Goal: Transaction & Acquisition: Purchase product/service

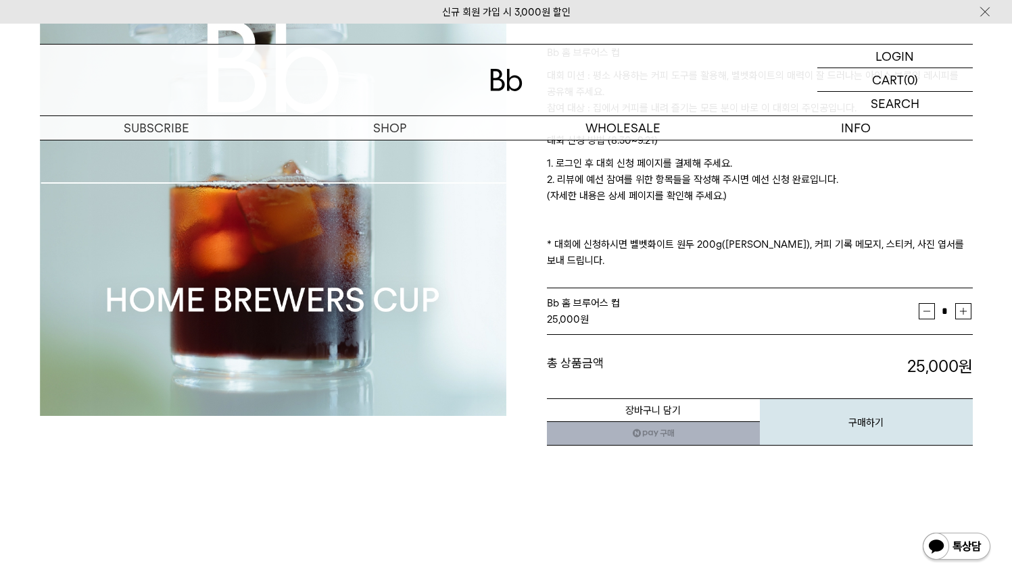
scroll to position [215, 0]
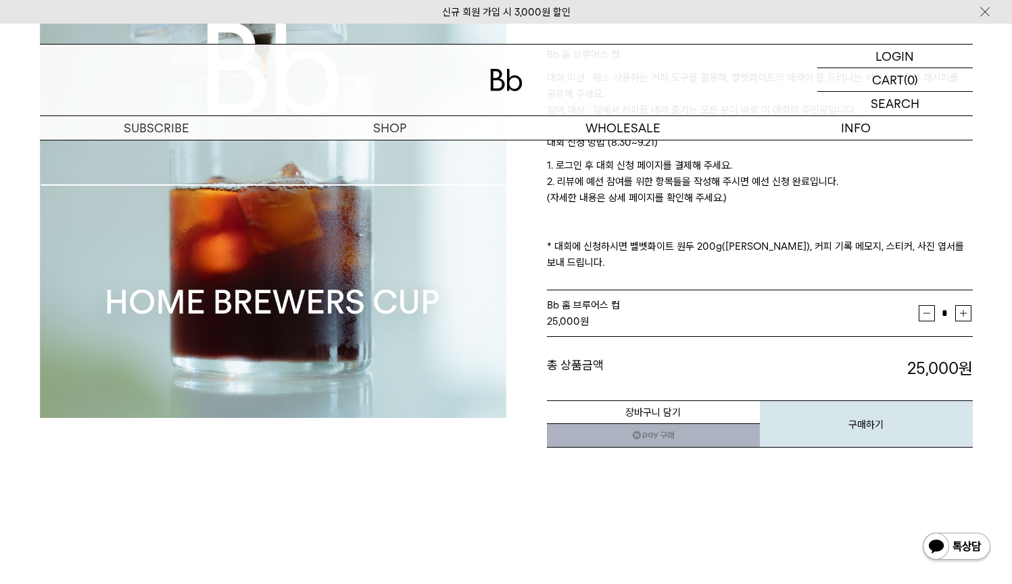
click at [405, 148] on img at bounding box center [273, 185] width 466 height 466
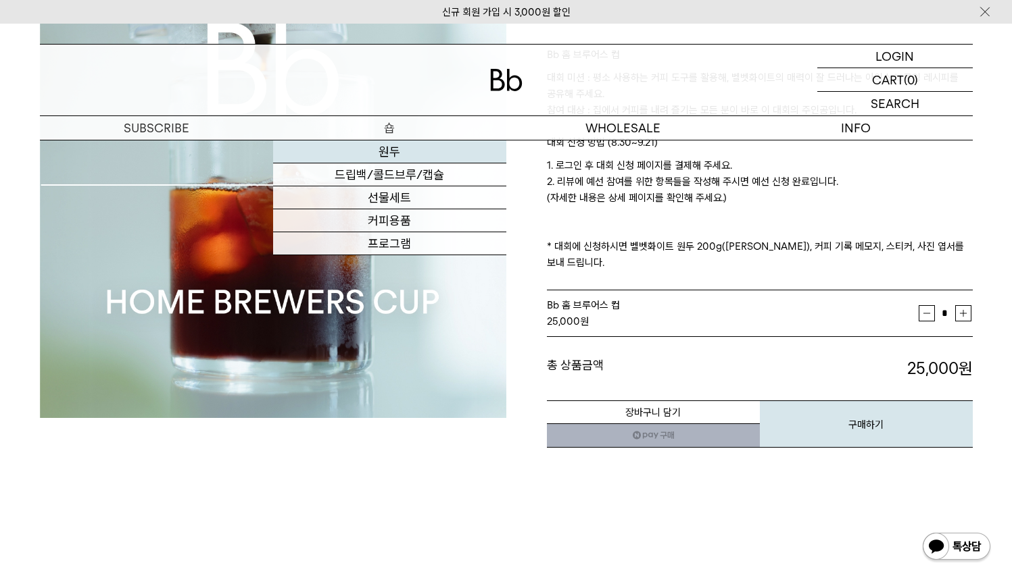
click at [403, 153] on link "원두" at bounding box center [389, 152] width 233 height 23
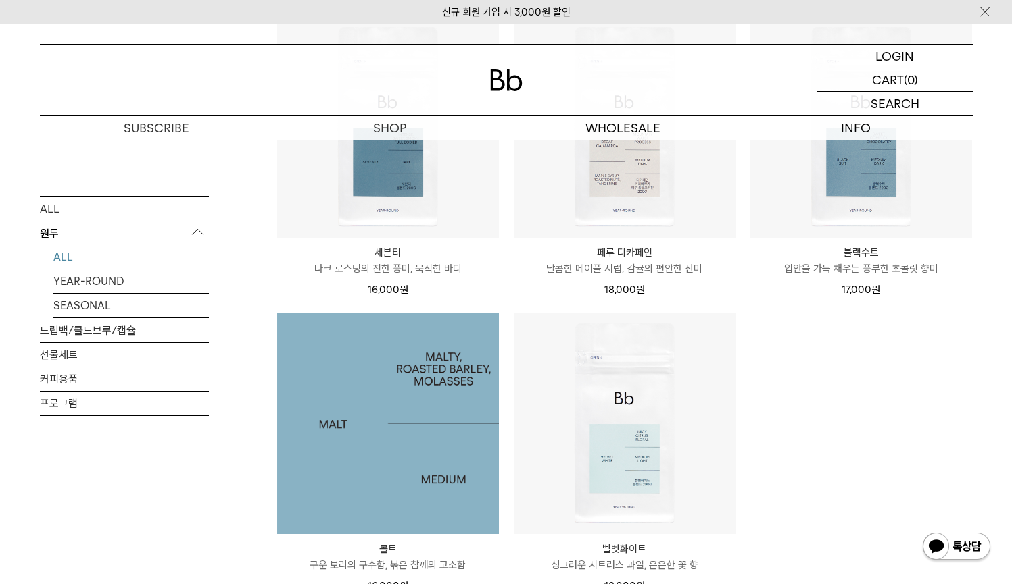
scroll to position [1189, 0]
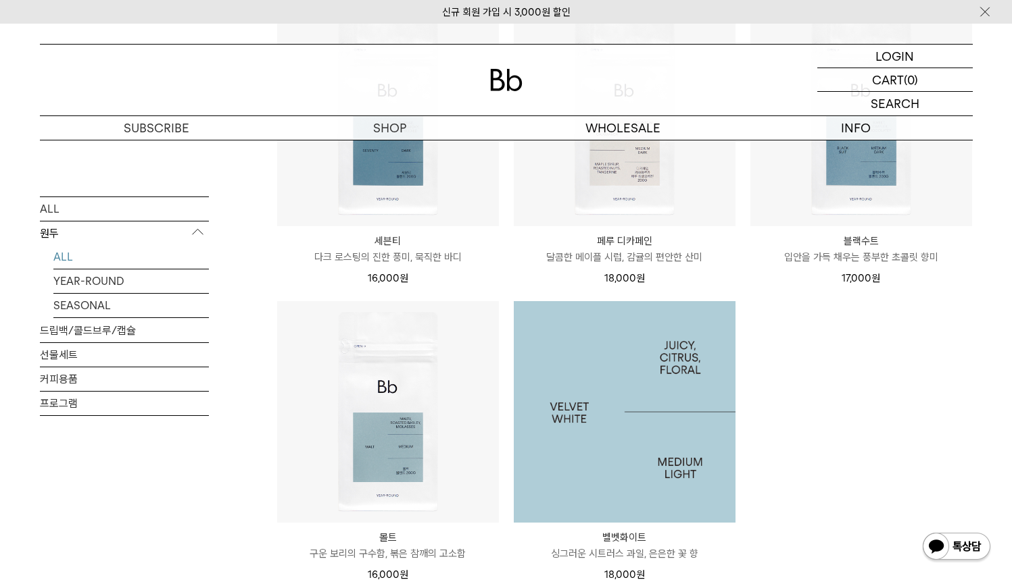
click at [594, 425] on img at bounding box center [625, 412] width 222 height 222
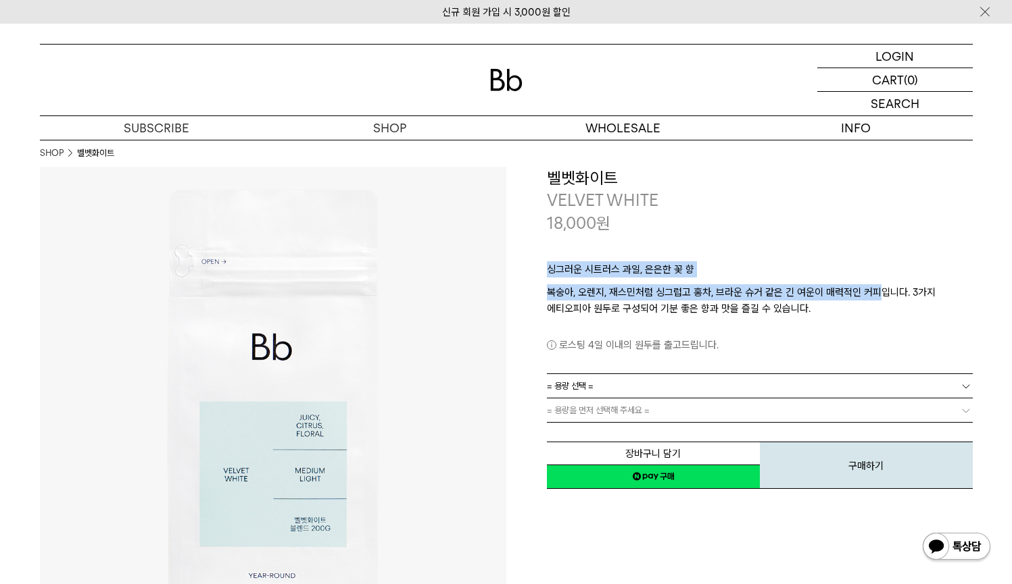
copy div "싱그러운 시트러스 과일, 은은한 꽃 향 복숭아, 오렌지, 재스민처럼 싱그럽고 홍차, 브라운 슈거 같은 긴 여운이 매력적인 커피"
drag, startPoint x: 542, startPoint y: 266, endPoint x: 880, endPoint y: 289, distance: 339.3
click at [880, 289] on div "**********" at bounding box center [739, 329] width 466 height 324
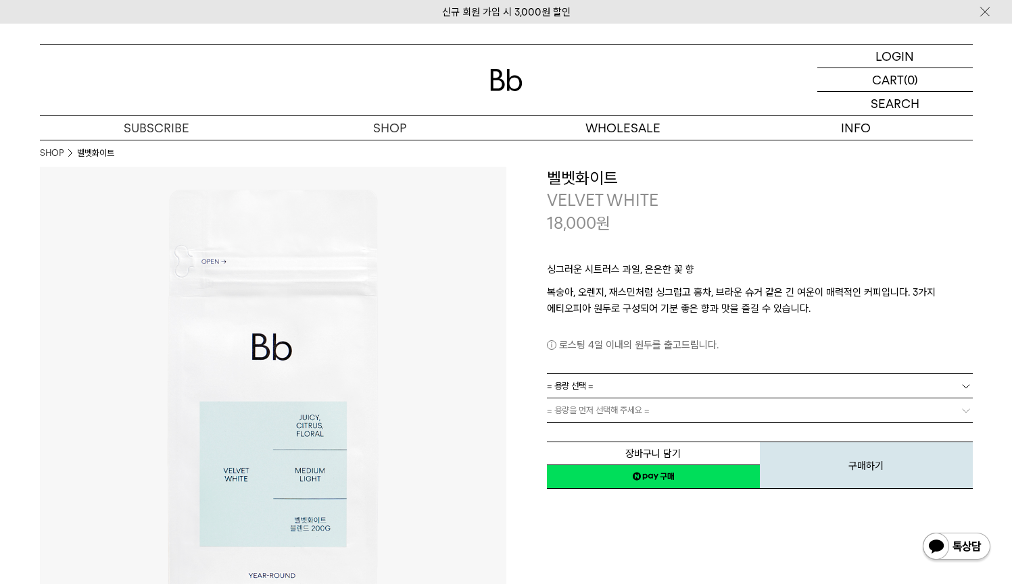
click at [753, 325] on div "로스팅 4일 이내의 원두를 출고드립니다." at bounding box center [760, 335] width 426 height 36
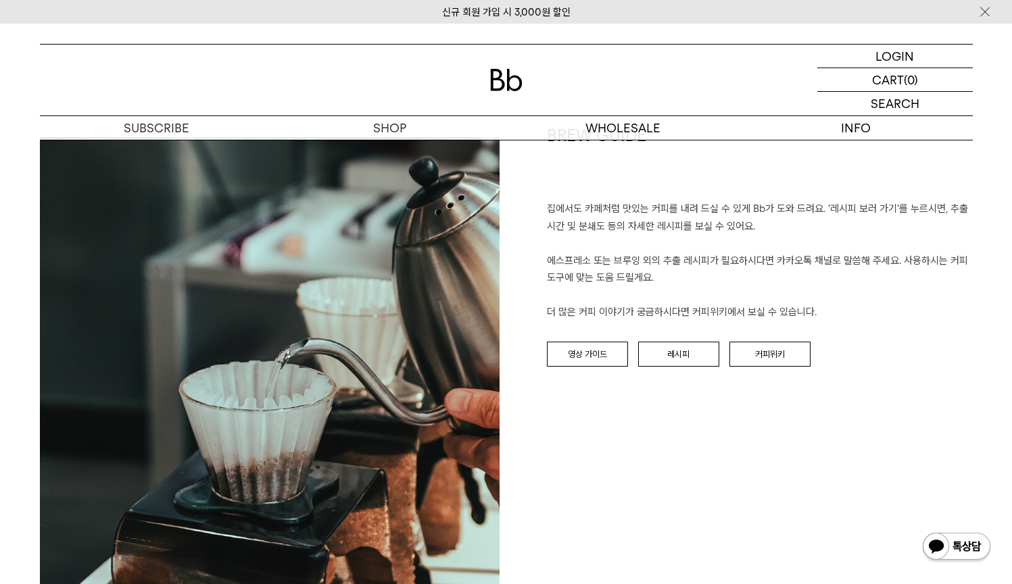
scroll to position [1575, 0]
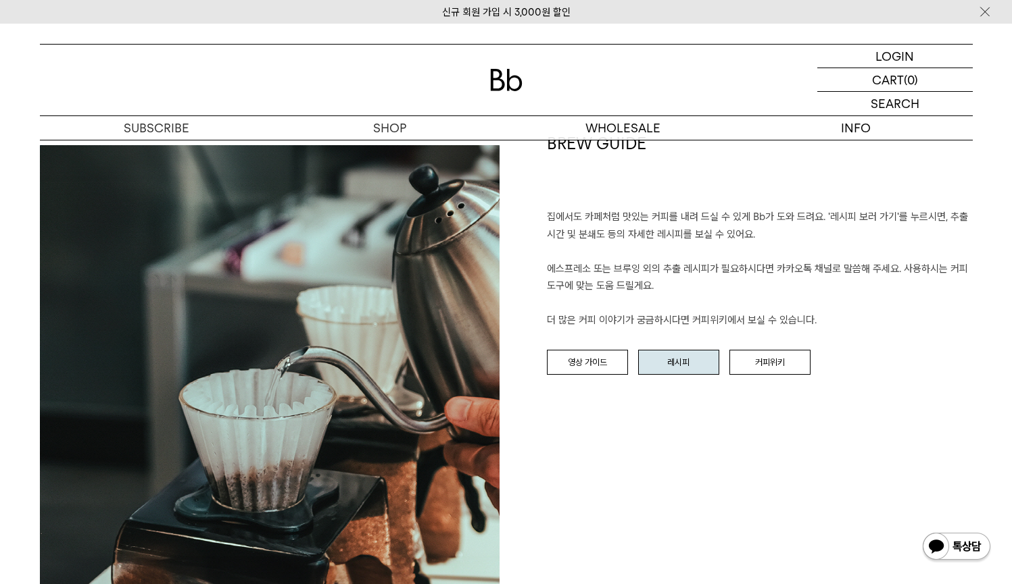
click at [684, 357] on link "레시피" at bounding box center [678, 363] width 81 height 26
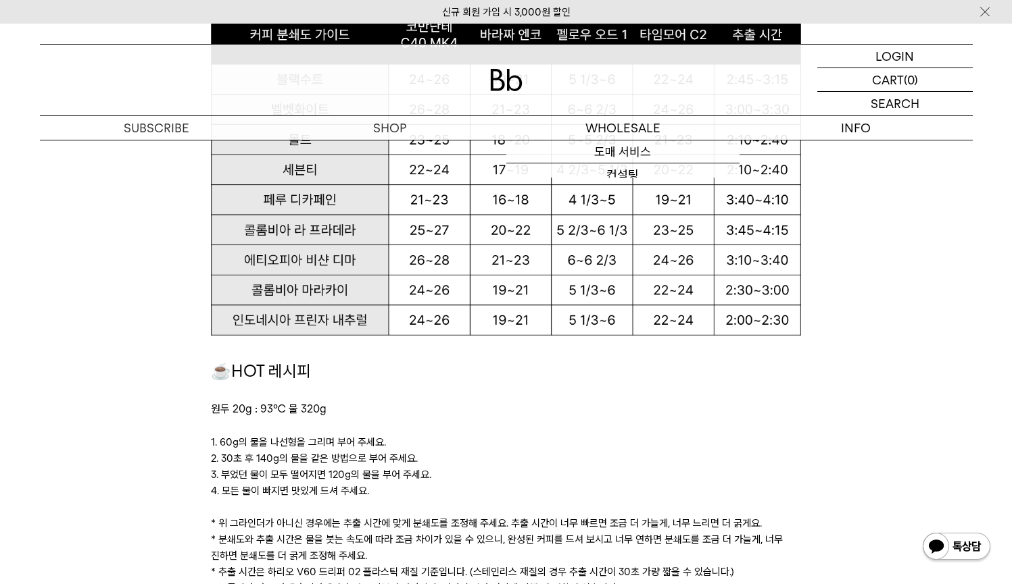
scroll to position [1073, 0]
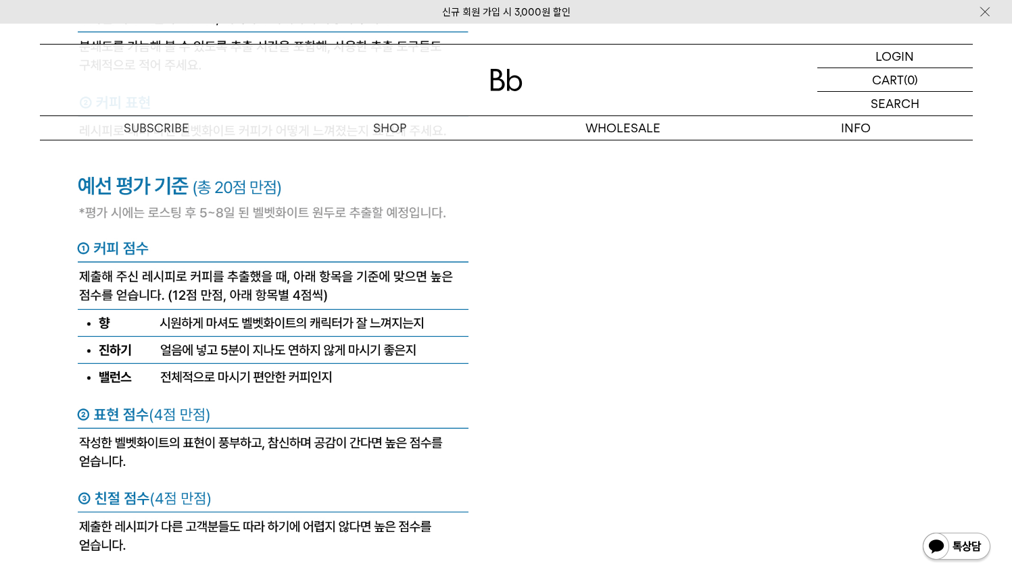
scroll to position [6060, 0]
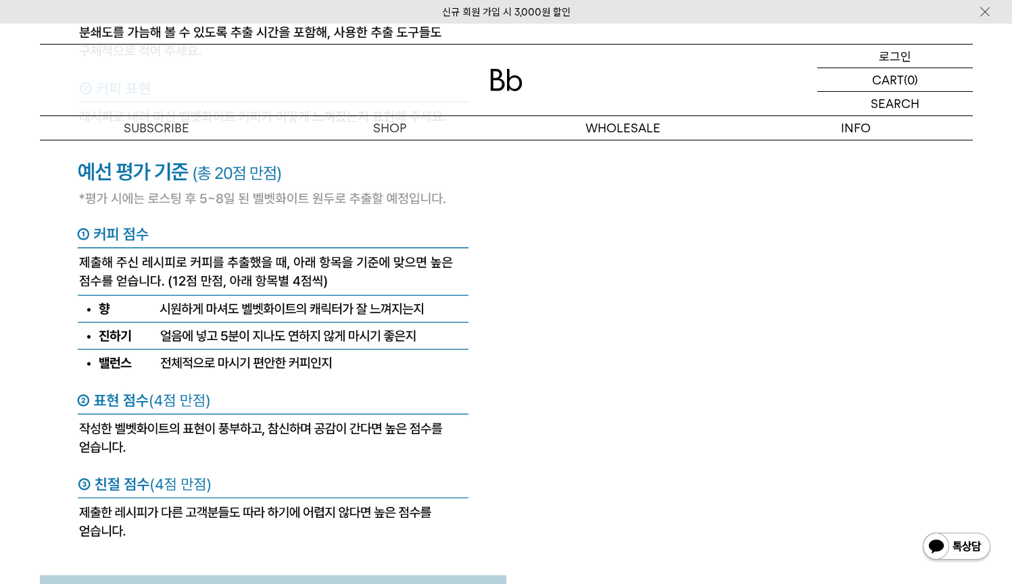
click at [914, 60] on div "LOGIN 로그인" at bounding box center [894, 56] width 155 height 23
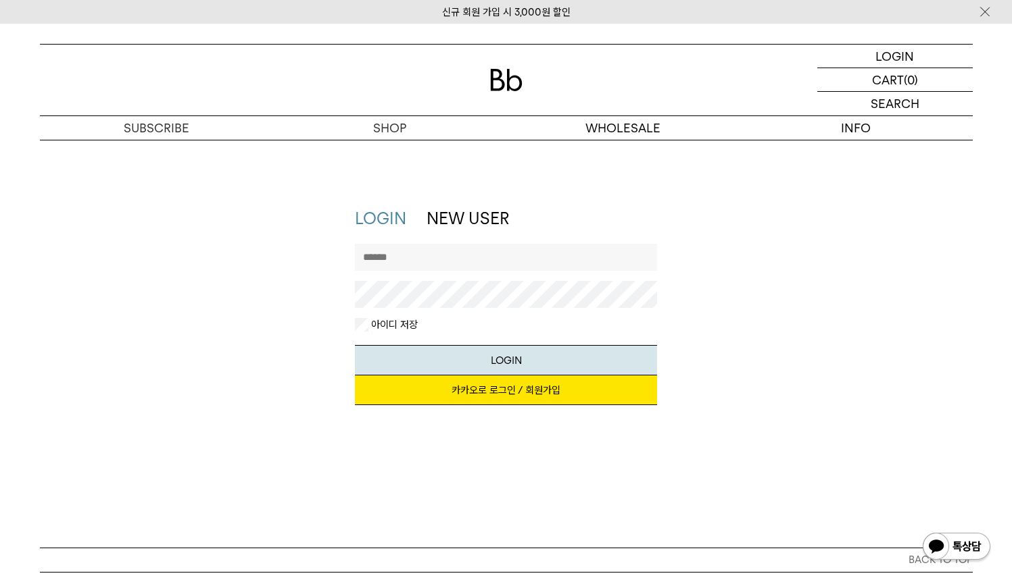
click at [386, 382] on link "카카오로 로그인 / 회원가입" at bounding box center [506, 391] width 302 height 30
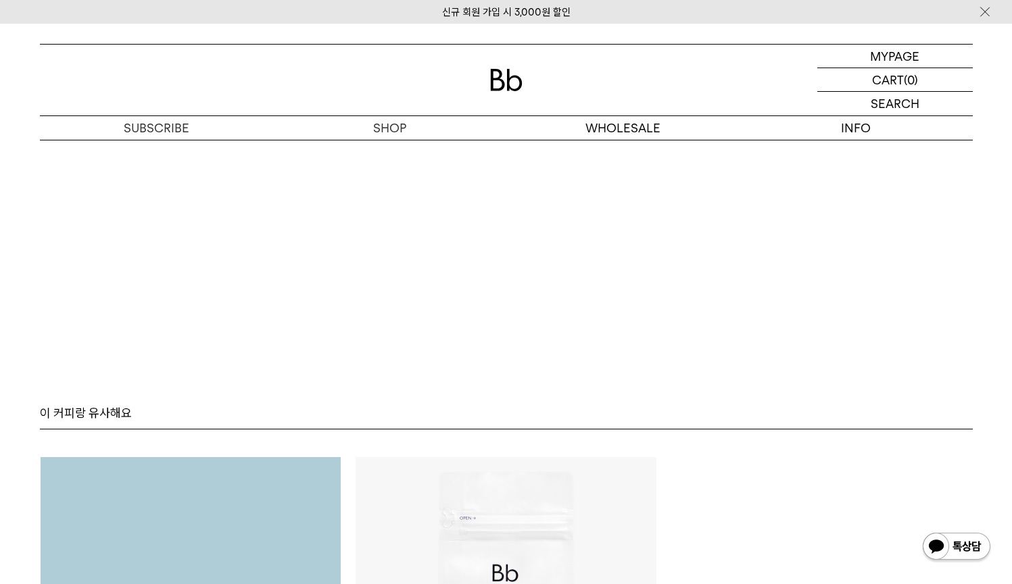
scroll to position [9137, 0]
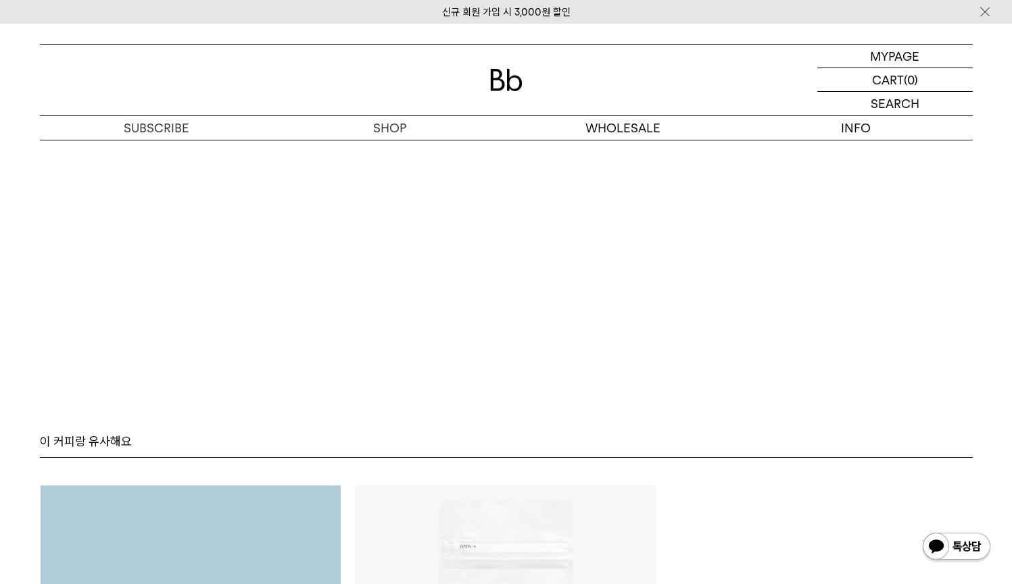
scroll to position [8359, 0]
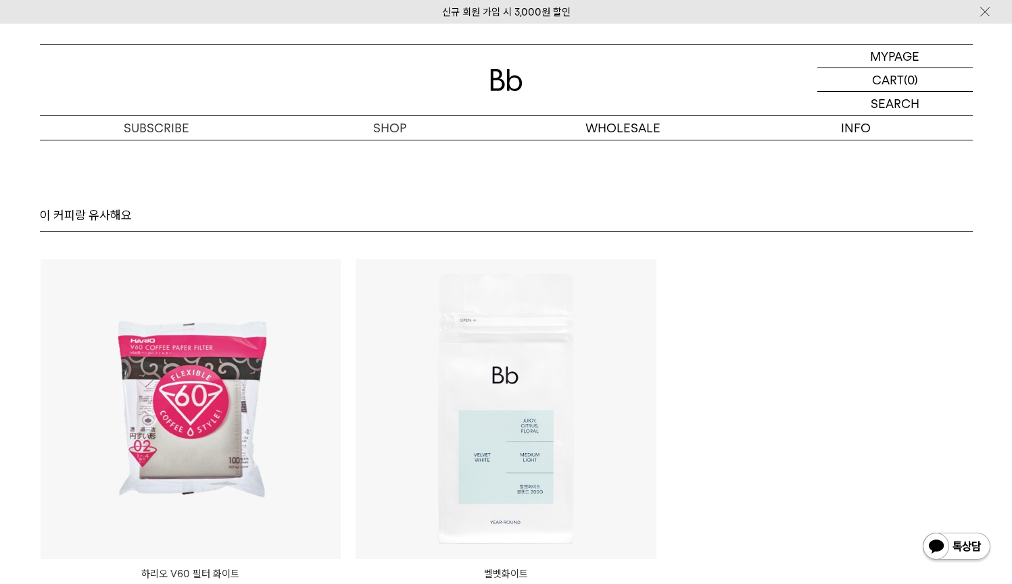
scroll to position [8211, 0]
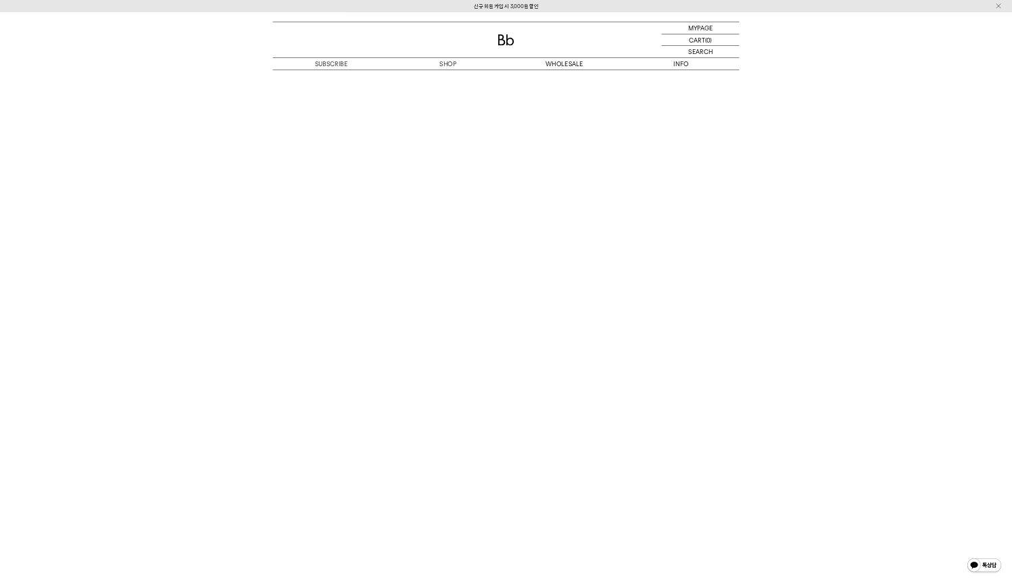
scroll to position [7681, 0]
